Goal: Information Seeking & Learning: Learn about a topic

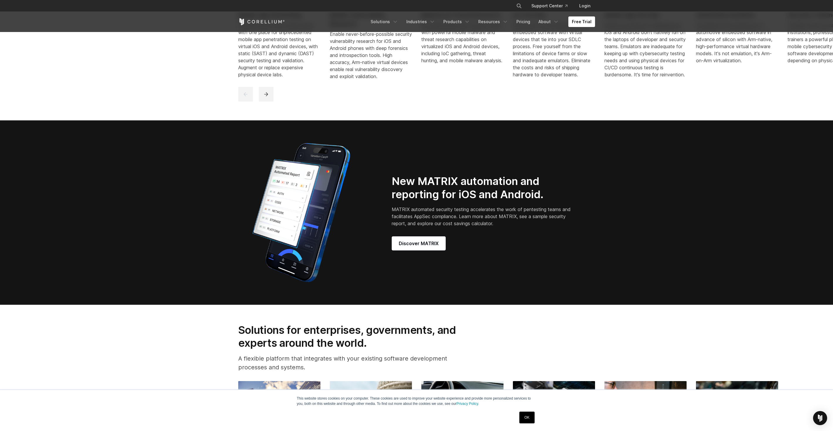
scroll to position [706, 0]
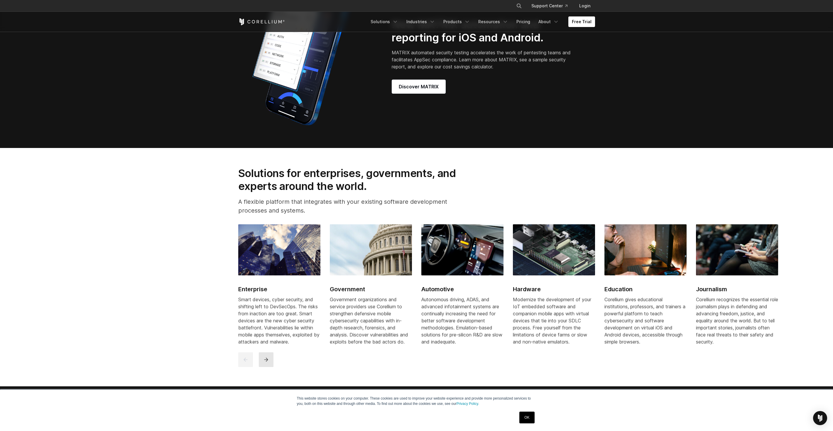
click at [269, 365] on button "next" at bounding box center [266, 359] width 15 height 15
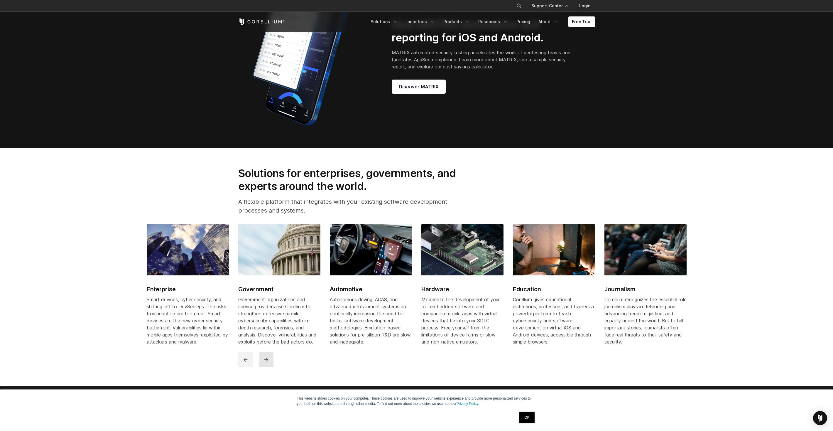
click at [273, 363] on button "next" at bounding box center [266, 359] width 15 height 15
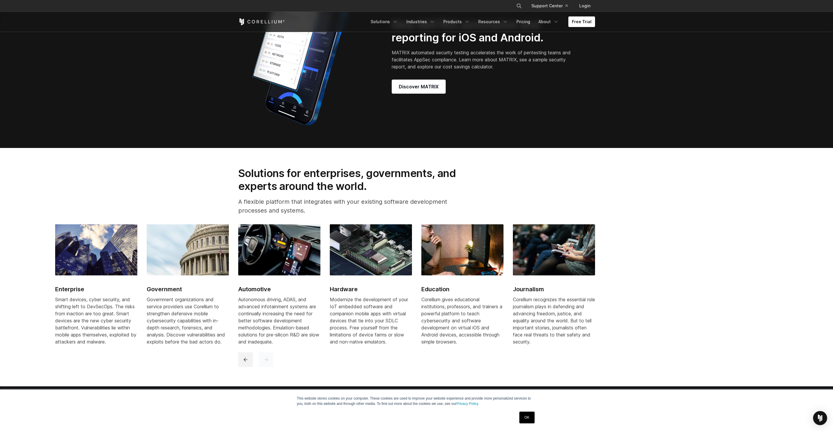
click at [270, 362] on button "next" at bounding box center [266, 359] width 15 height 15
click at [244, 367] on button "previous" at bounding box center [245, 359] width 15 height 15
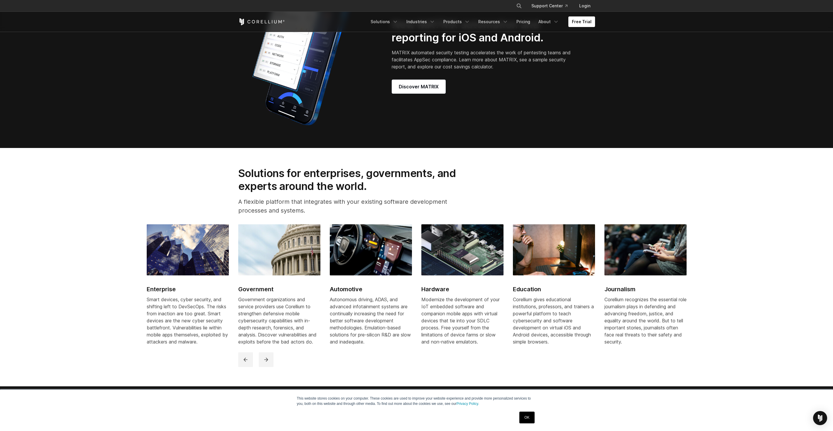
click at [138, 380] on section "Solutions for enterprises, governments, and experts around the world. A flexibl…" at bounding box center [416, 267] width 833 height 238
click at [130, 370] on section "Solutions for enterprises, governments, and experts around the world. A flexibl…" at bounding box center [416, 267] width 833 height 238
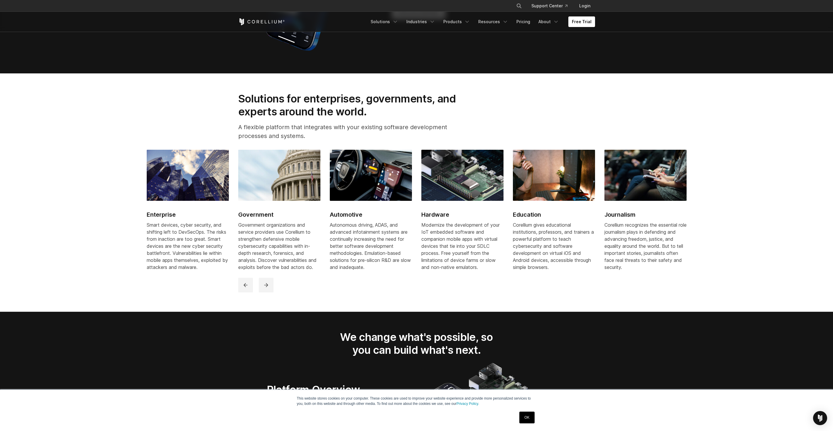
scroll to position [899, 0]
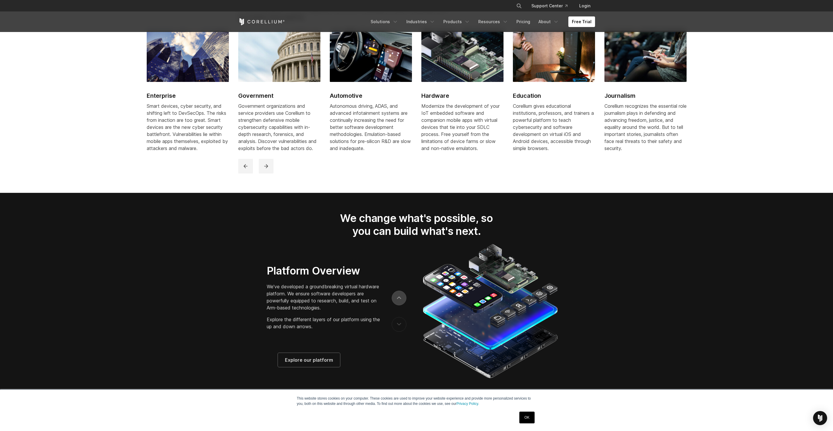
click at [402, 304] on button "next" at bounding box center [399, 297] width 15 height 15
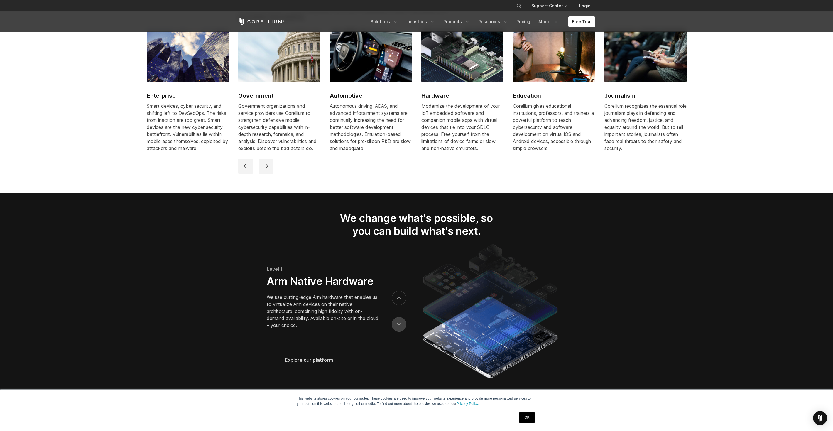
click at [399, 331] on button "previous" at bounding box center [399, 324] width 15 height 15
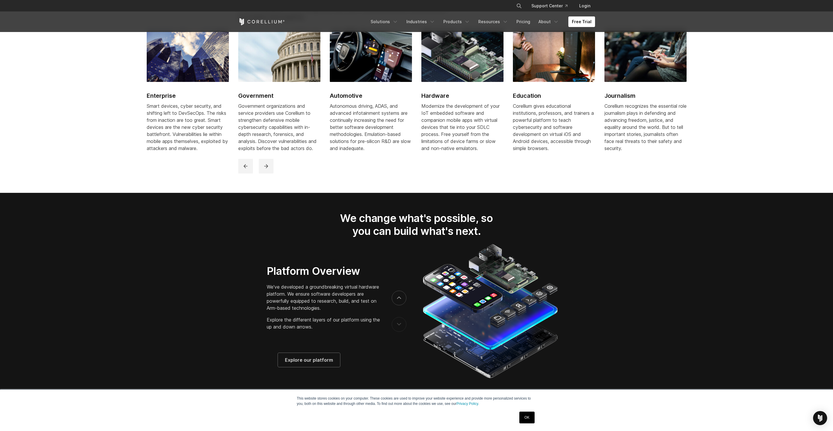
drag, startPoint x: 291, startPoint y: 294, endPoint x: 308, endPoint y: 310, distance: 23.3
click at [308, 310] on p "We've developed a groundbreaking virtual hardware platform. We ensure software …" at bounding box center [323, 297] width 113 height 28
click at [393, 329] on button "previous" at bounding box center [399, 324] width 15 height 15
click at [396, 303] on button "next" at bounding box center [399, 297] width 15 height 15
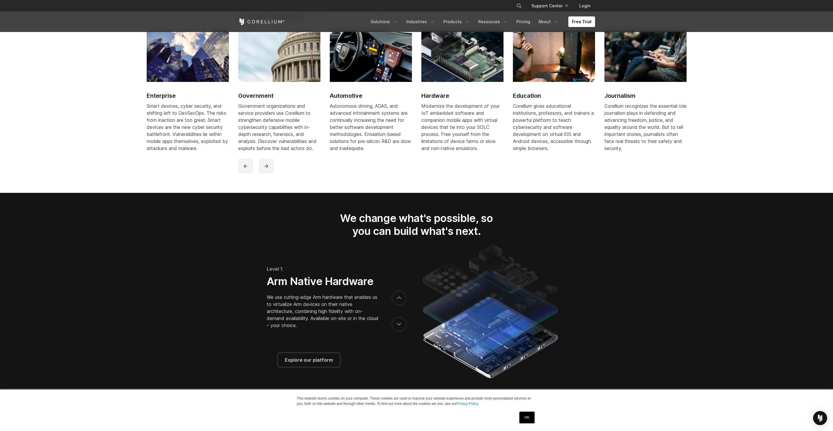
drag, startPoint x: 282, startPoint y: 285, endPoint x: 316, endPoint y: 310, distance: 42.5
click at [317, 310] on div "Level 1 Arm Native Hardware We use cutting-edge Arm hardware that enables us to…" at bounding box center [323, 299] width 113 height 96
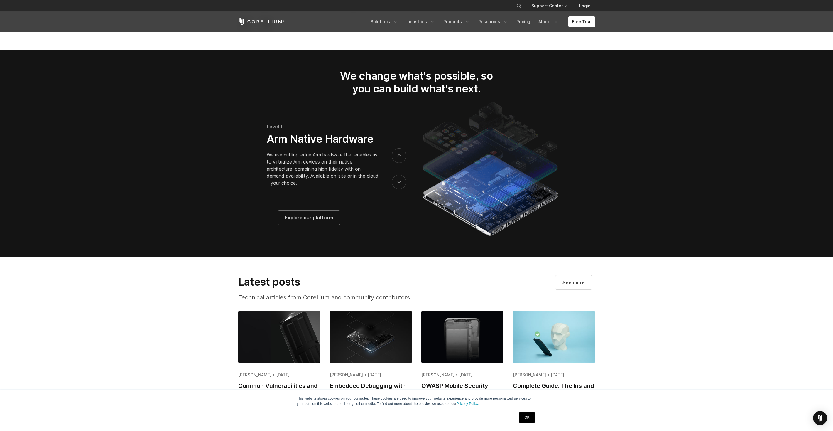
scroll to position [984, 0]
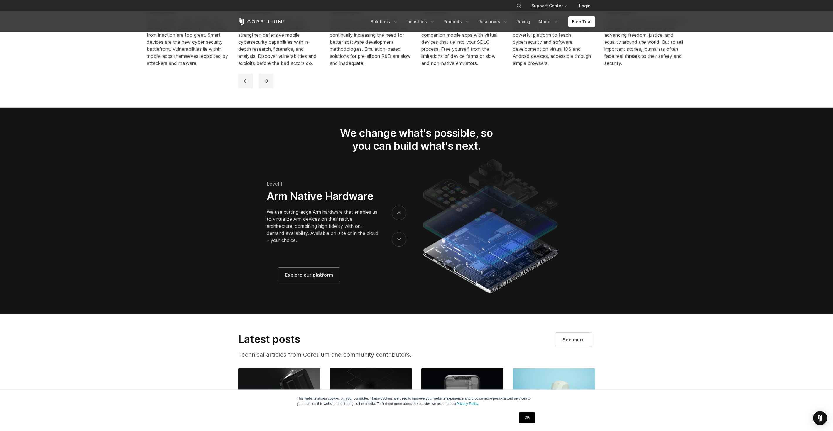
click at [257, 228] on div "Platform Overview We've developed a groundbreaking virtual hardware platform. W…" at bounding box center [316, 214] width 128 height 88
click at [301, 278] on span "Explore our platform" at bounding box center [309, 274] width 48 height 7
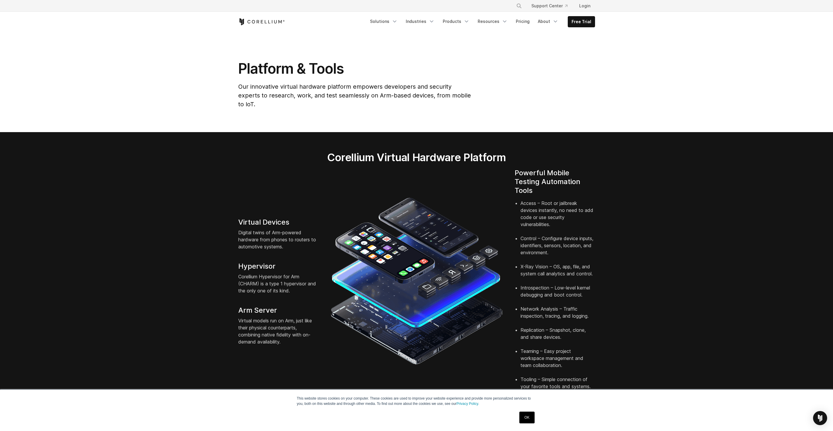
click at [526, 419] on link "OK" at bounding box center [526, 417] width 15 height 12
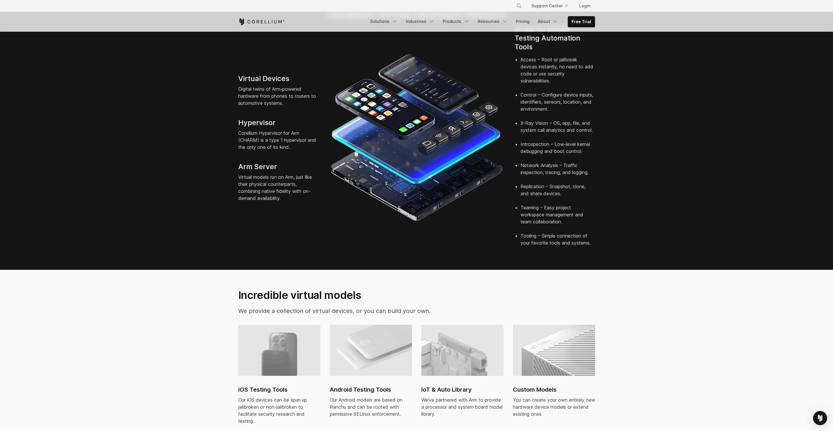
scroll to position [223, 0]
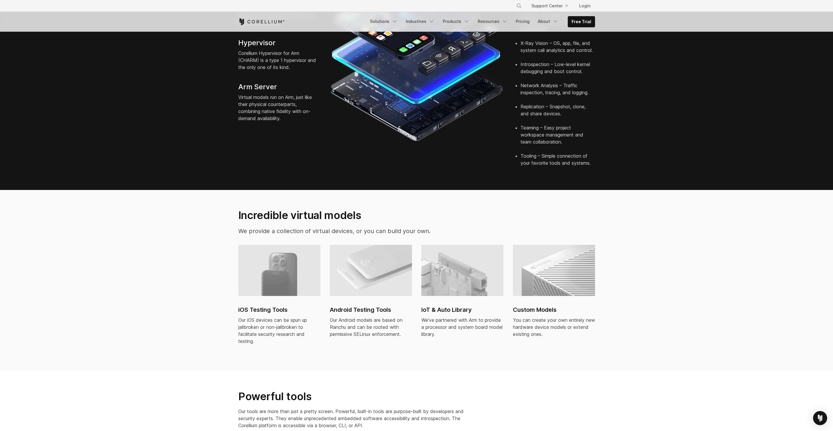
click at [265, 305] on h2 "iOS Testing Tools" at bounding box center [279, 309] width 82 height 9
